Goal: Information Seeking & Learning: Learn about a topic

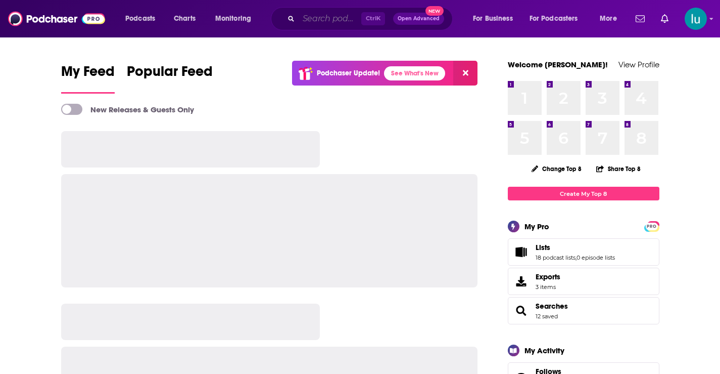
click at [334, 17] on input "Search podcasts, credits, & more..." at bounding box center [330, 19] width 63 height 16
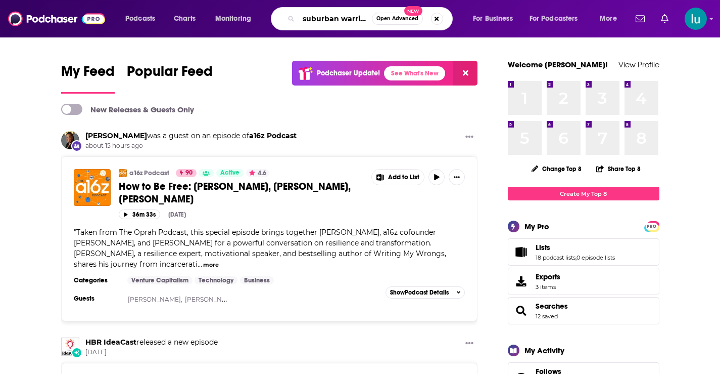
type input "suburban warrior"
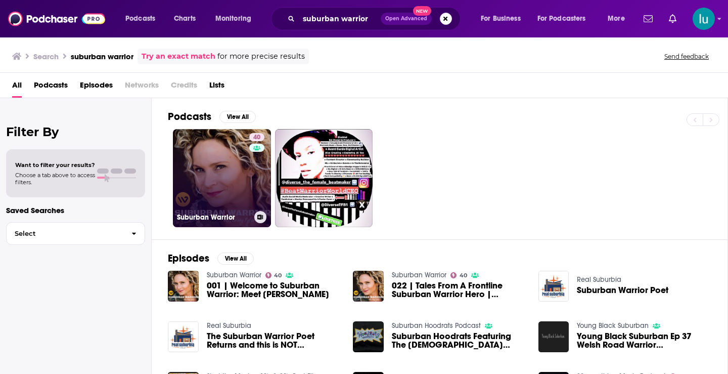
click at [224, 166] on link "40 Suburban Warrior" at bounding box center [222, 178] width 98 height 98
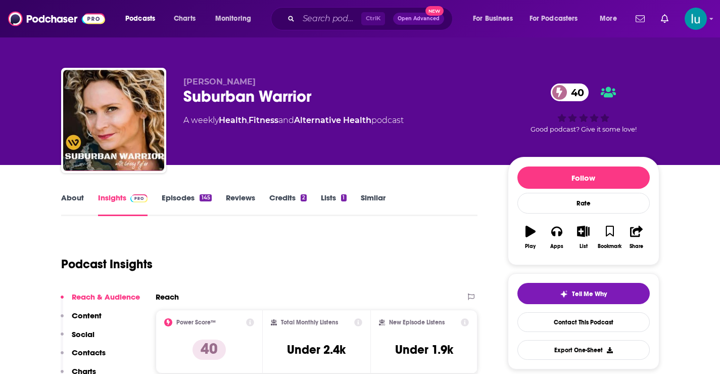
click at [71, 199] on link "About" at bounding box center [72, 204] width 23 height 23
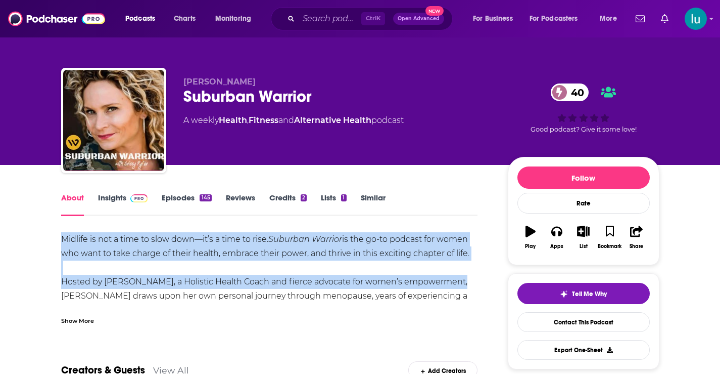
drag, startPoint x: 65, startPoint y: 226, endPoint x: 62, endPoint y: 327, distance: 101.2
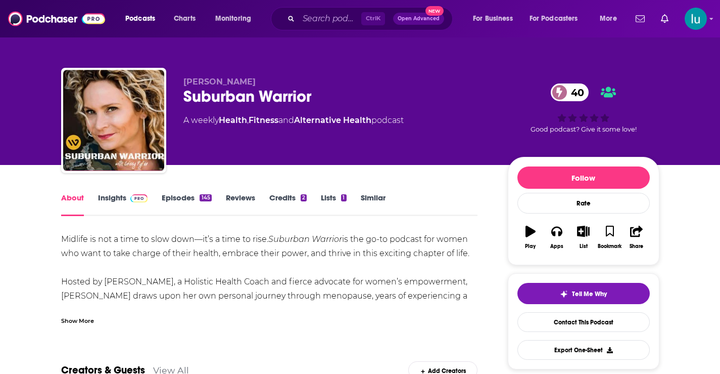
click at [68, 319] on div "Show More" at bounding box center [77, 320] width 33 height 10
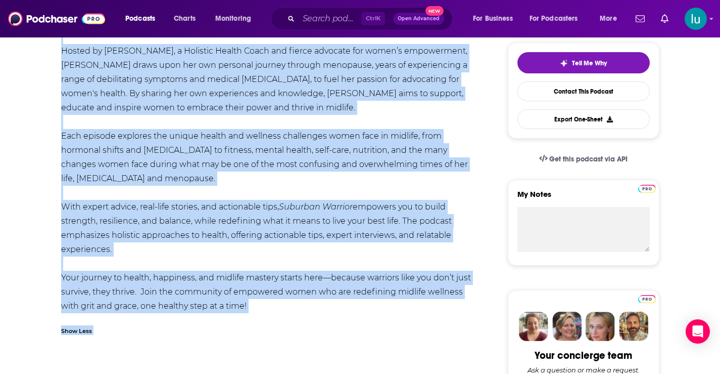
scroll to position [254, 0]
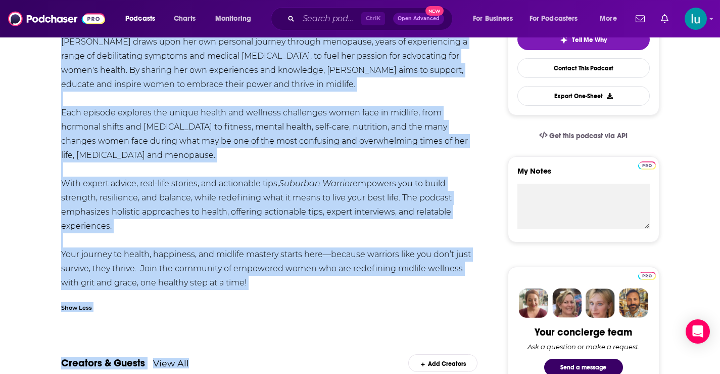
drag, startPoint x: 64, startPoint y: 225, endPoint x: 305, endPoint y: 233, distance: 241.2
copy div "Loremip do sit a cons ad elit sedd—ei’t i utla et dolo. Magnaali Enimadm ve qui…"
